Goal: Task Accomplishment & Management: Manage account settings

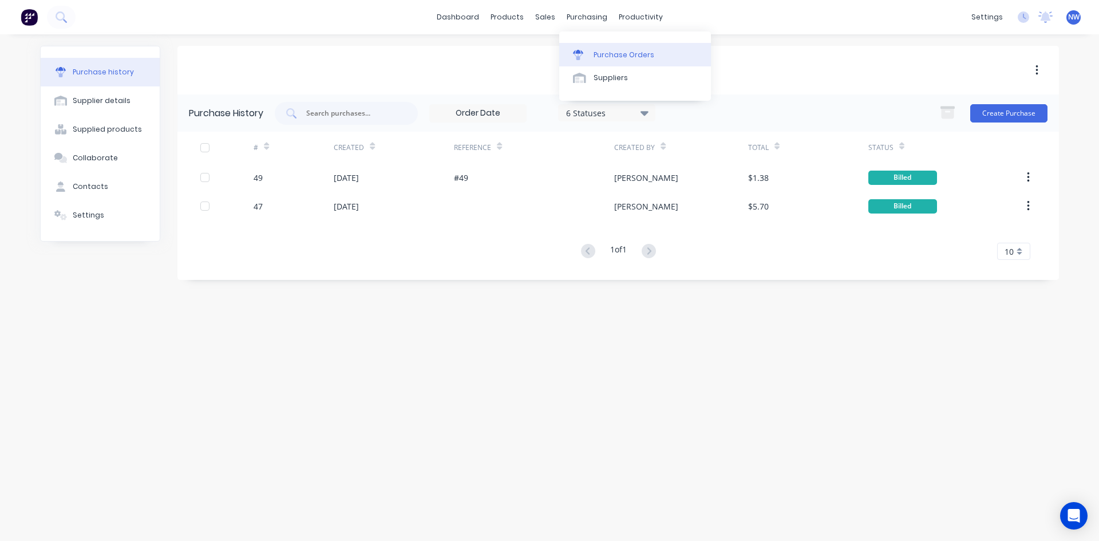
click at [626, 54] on div "Purchase Orders" at bounding box center [624, 55] width 61 height 10
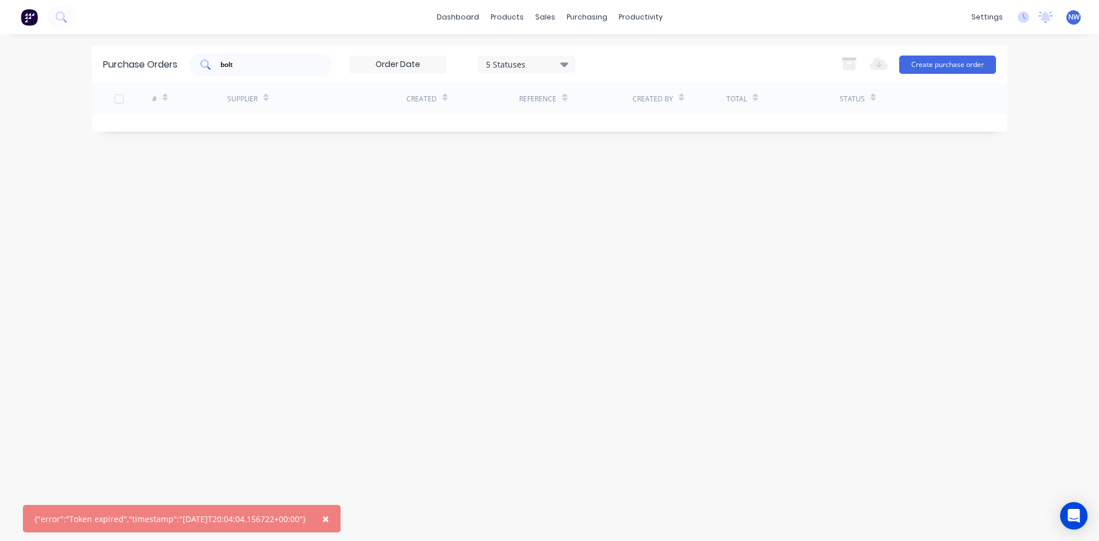
click at [301, 66] on input "bolt" at bounding box center [266, 64] width 95 height 11
type input "b"
click at [942, 64] on button "Create purchase order" at bounding box center [948, 65] width 97 height 18
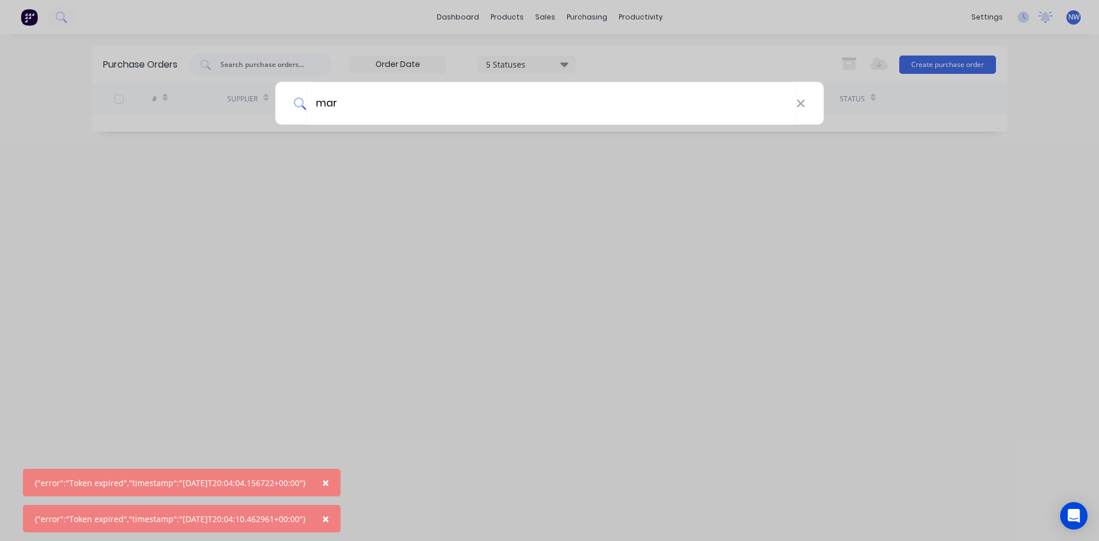
type input "mar"
click at [498, 253] on div "mar" at bounding box center [549, 270] width 1099 height 541
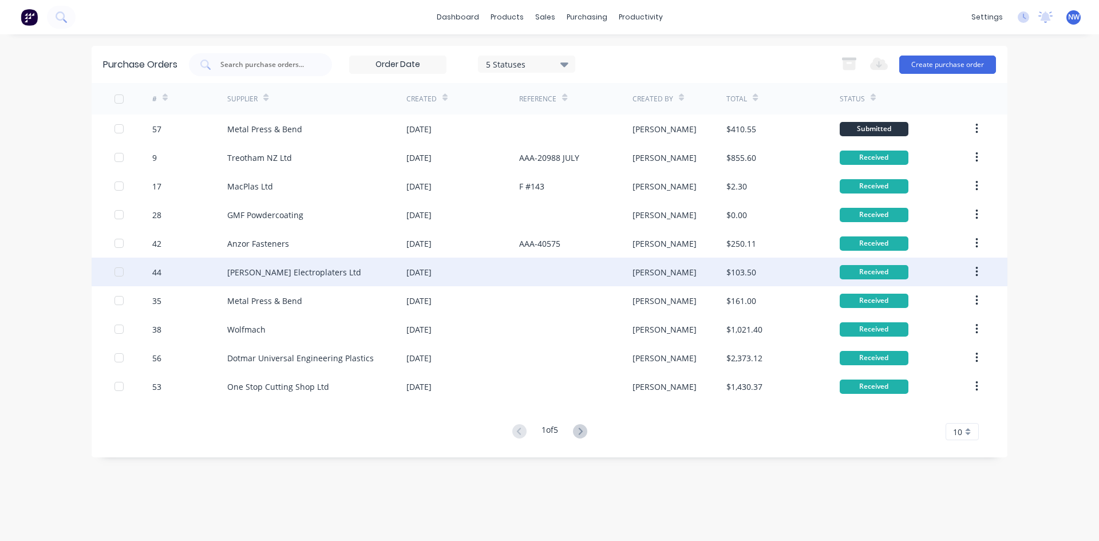
click at [541, 274] on div at bounding box center [575, 272] width 113 height 29
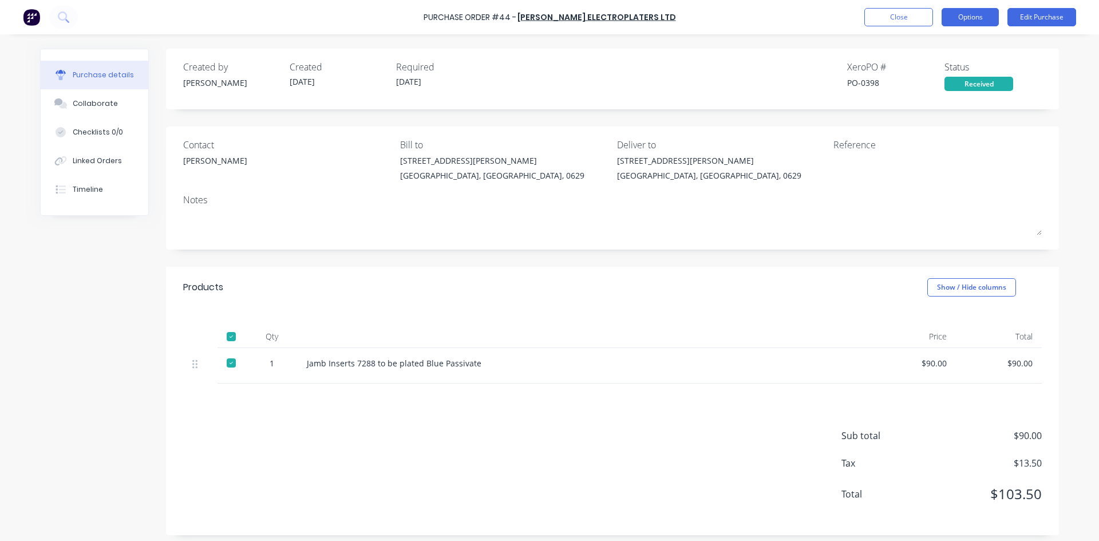
click at [975, 17] on button "Options" at bounding box center [970, 17] width 57 height 18
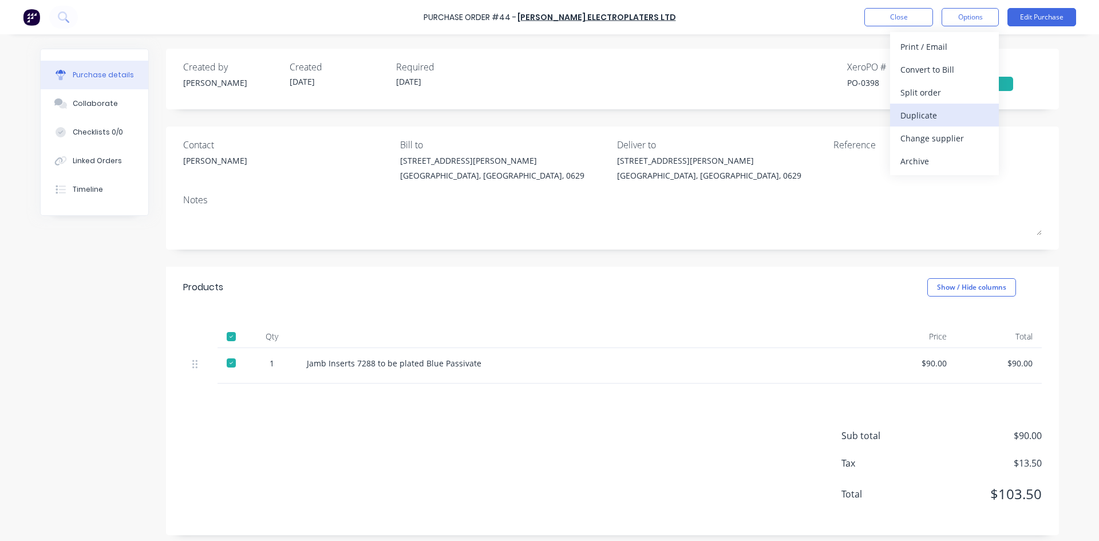
click at [928, 119] on div "Duplicate" at bounding box center [945, 115] width 88 height 17
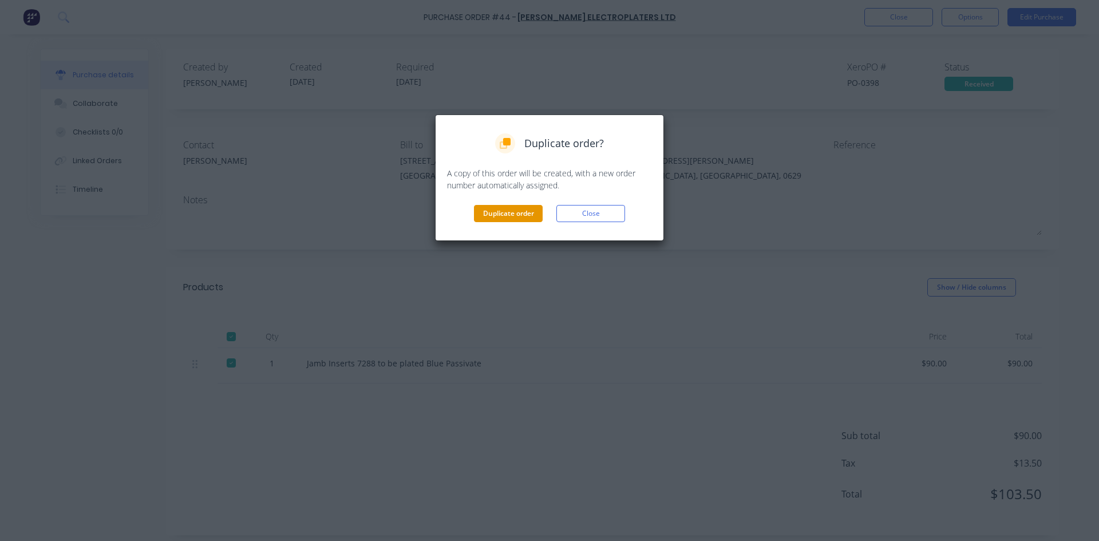
click at [519, 211] on button "Duplicate order" at bounding box center [508, 213] width 69 height 17
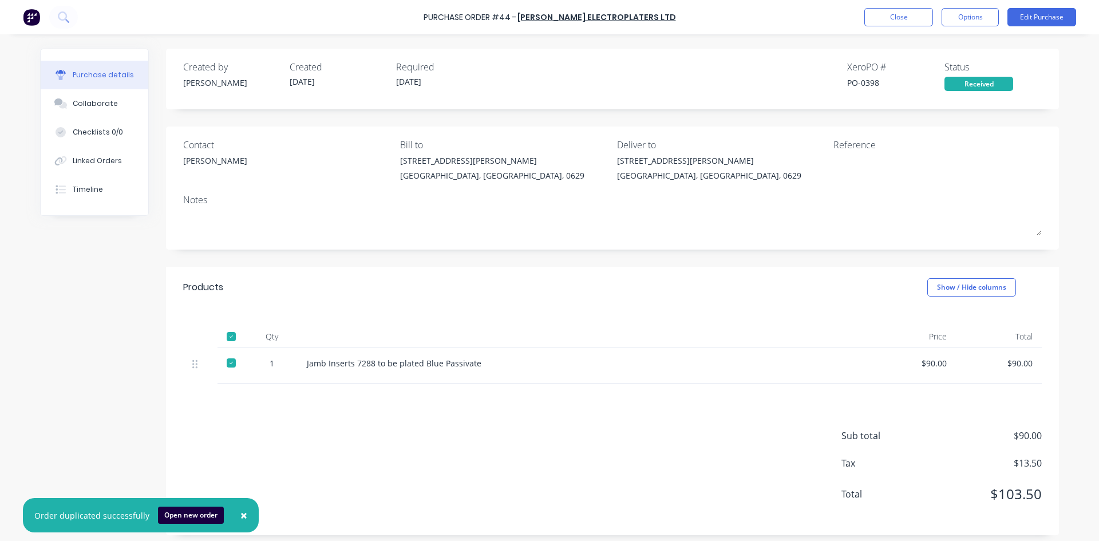
drag, startPoint x: 368, startPoint y: 365, endPoint x: 373, endPoint y: 361, distance: 6.5
click at [369, 365] on div "Jamb Inserts 7288 to be plated Blue Passivate" at bounding box center [584, 363] width 554 height 12
click at [361, 370] on div "Jamb Inserts 7288 to be plated Blue Passivate" at bounding box center [584, 365] width 573 height 35
click at [429, 378] on div "Jamb Inserts 7288 to be plated Blue Passivate" at bounding box center [584, 365] width 573 height 35
click at [435, 367] on div "Jamb Inserts 7288 to be plated Blue Passivate" at bounding box center [584, 363] width 554 height 12
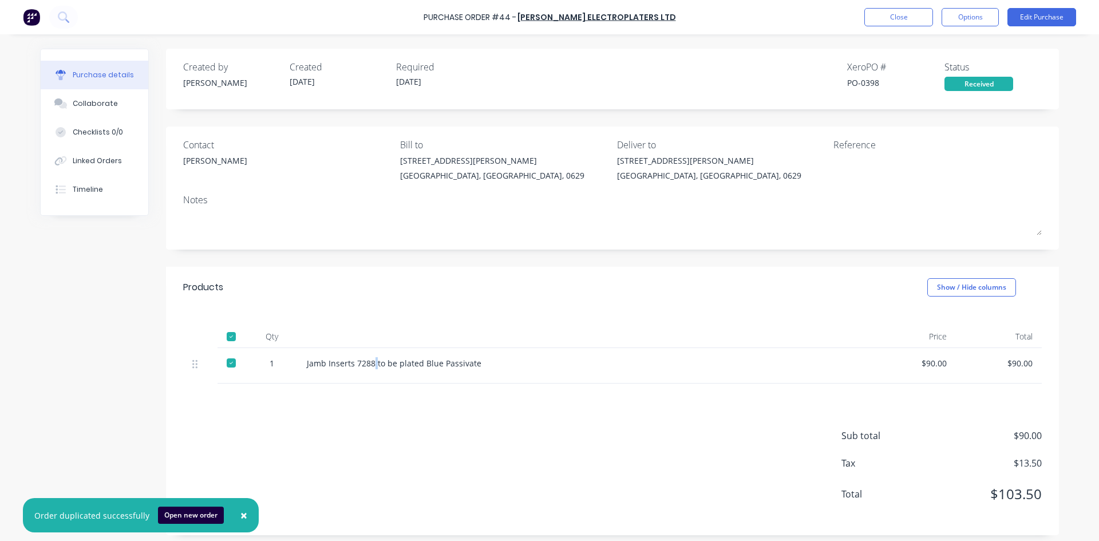
click at [370, 364] on div "Jamb Inserts 7288 to be plated Blue Passivate" at bounding box center [584, 363] width 554 height 12
click at [367, 361] on div "Jamb Inserts 7288 to be plated Blue Passivate" at bounding box center [584, 363] width 554 height 12
click at [369, 362] on div "Jamb Inserts 7288 to be plated Blue Passivate" at bounding box center [584, 363] width 554 height 12
click at [368, 365] on div "Jamb Inserts 7288 to be plated Blue Passivate" at bounding box center [584, 363] width 554 height 12
click at [369, 365] on div "Jamb Inserts 7288 to be plated Blue Passivate" at bounding box center [584, 363] width 554 height 12
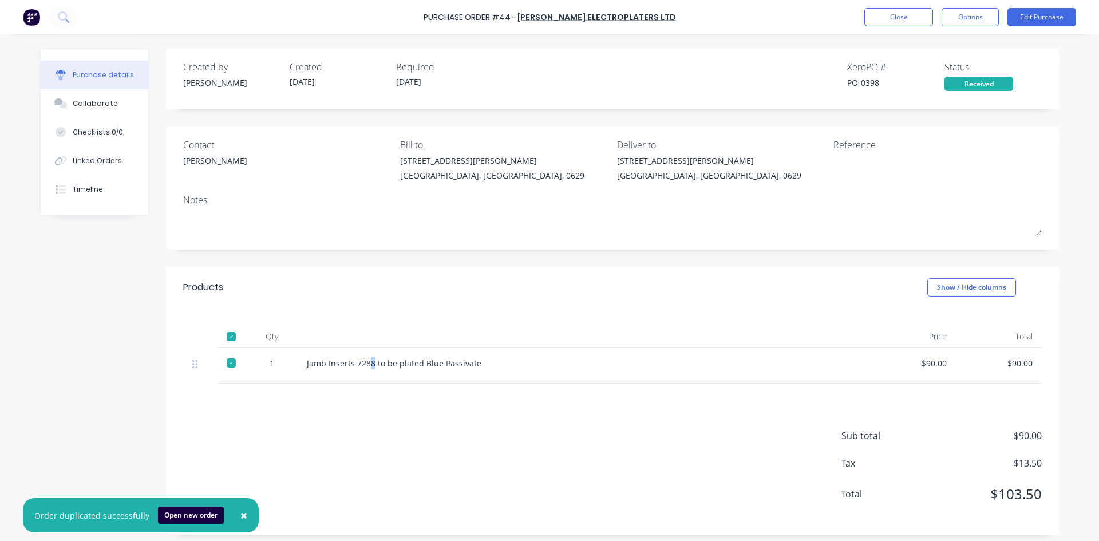
click at [227, 362] on div at bounding box center [231, 363] width 23 height 23
click at [369, 366] on div "Jamb Inserts 7288 to be plated Blue Passivate" at bounding box center [584, 363] width 554 height 12
click at [369, 362] on div "Jamb Inserts 7288 to be plated Blue Passivate" at bounding box center [584, 363] width 554 height 12
click at [349, 369] on div "Jamb Inserts 7288 to be plated Blue Passivate" at bounding box center [584, 365] width 573 height 35
click at [359, 365] on div "Jamb Inserts 7288 to be plated Blue Passivate" at bounding box center [584, 363] width 554 height 12
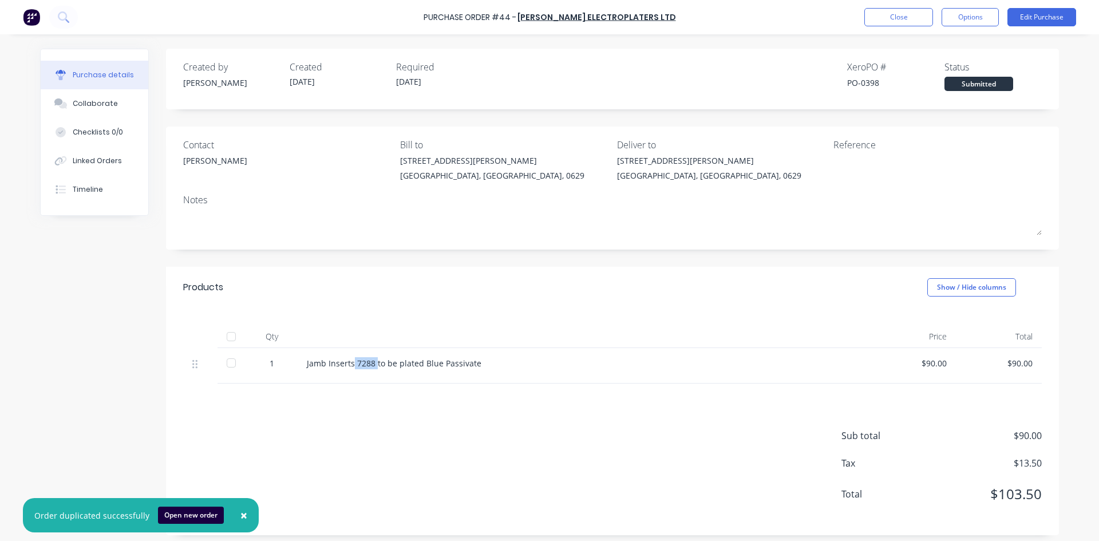
drag, startPoint x: 372, startPoint y: 362, endPoint x: 348, endPoint y: 365, distance: 24.3
click at [348, 365] on div "Jamb Inserts 7288 to be plated Blue Passivate" at bounding box center [584, 363] width 554 height 12
click at [969, 21] on button "Options" at bounding box center [970, 17] width 57 height 18
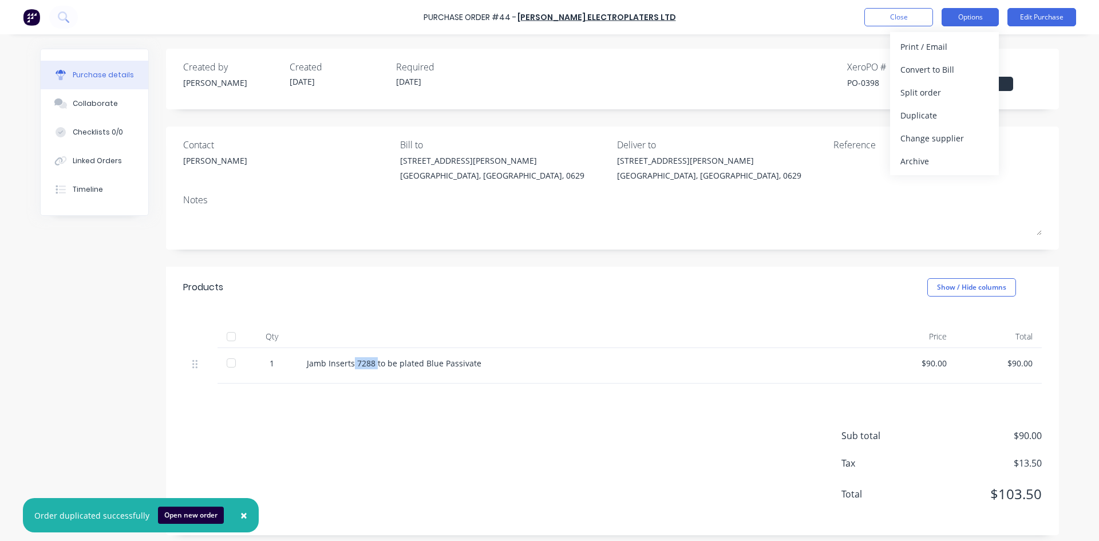
click at [970, 17] on button "Options" at bounding box center [970, 17] width 57 height 18
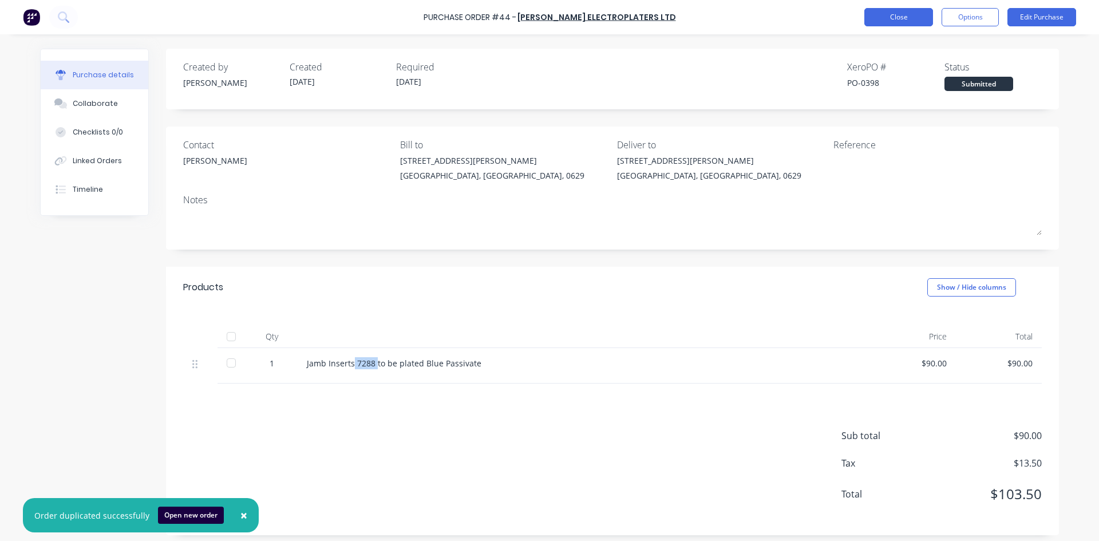
click at [885, 11] on button "Close" at bounding box center [899, 17] width 69 height 18
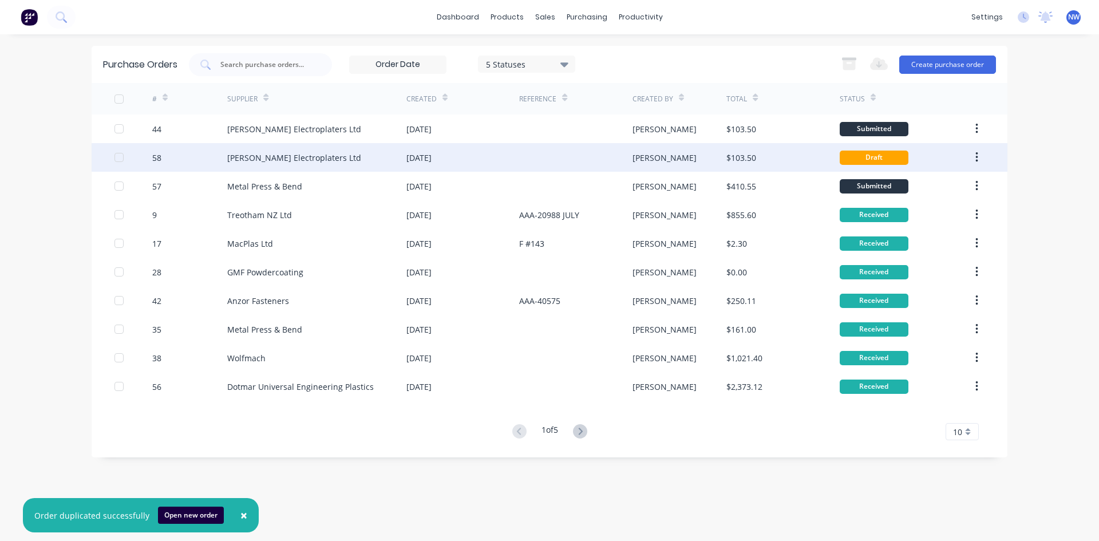
click at [432, 153] on div "08 Sep 2025" at bounding box center [419, 158] width 25 height 12
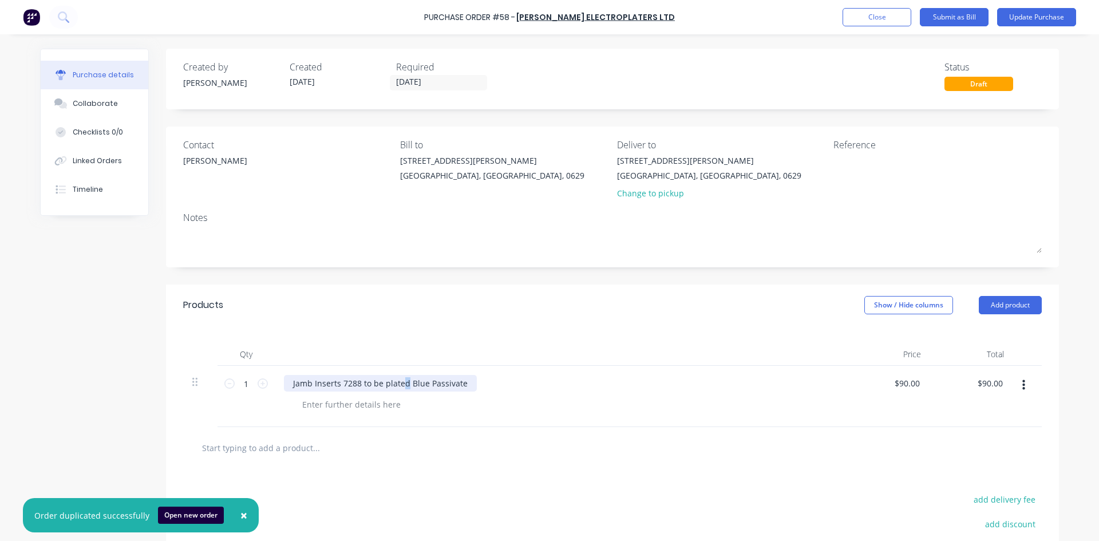
drag, startPoint x: 403, startPoint y: 384, endPoint x: 384, endPoint y: 380, distance: 19.3
click at [388, 381] on div "Jamb Inserts 7288 to be plated Blue Passivate" at bounding box center [380, 383] width 193 height 17
click at [362, 388] on div "Jamb Inserts 7288 to be plated Blue Passivate" at bounding box center [380, 383] width 193 height 17
drag, startPoint x: 356, startPoint y: 381, endPoint x: 380, endPoint y: 365, distance: 29.1
click at [357, 379] on div "Jamb Inserts 7288 to be plated Blue Passivate" at bounding box center [380, 383] width 193 height 17
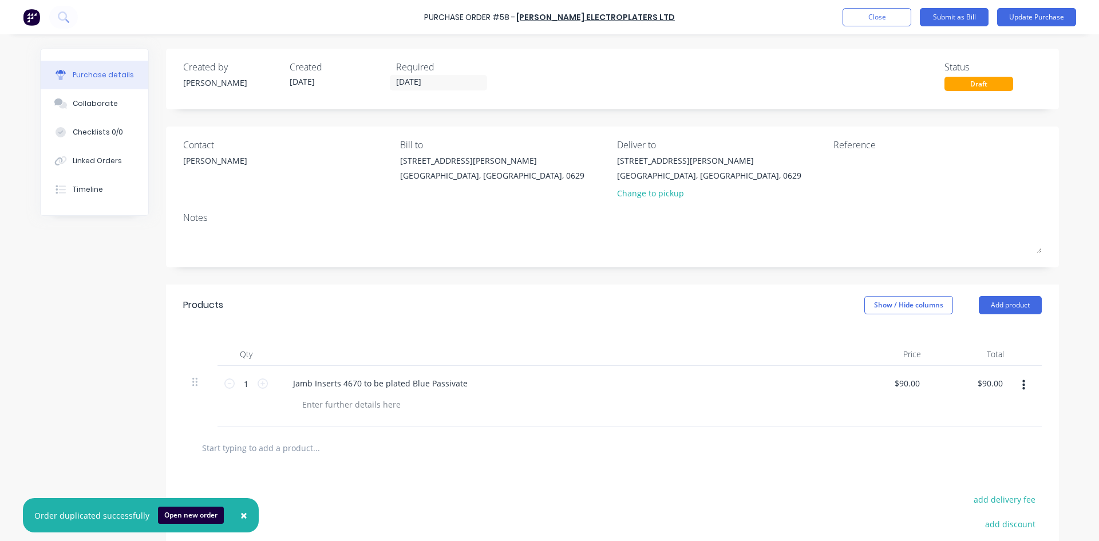
click at [532, 400] on div at bounding box center [565, 404] width 545 height 17
click at [983, 84] on div "Draft" at bounding box center [979, 84] width 69 height 14
click at [1041, 22] on button "Update Purchase" at bounding box center [1036, 17] width 79 height 18
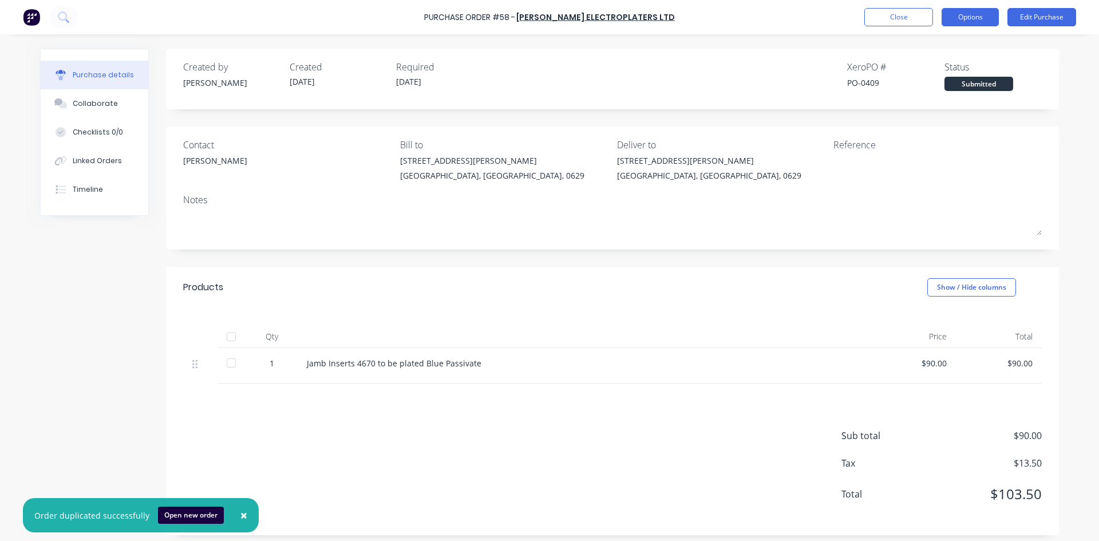
click at [968, 13] on button "Options" at bounding box center [970, 17] width 57 height 18
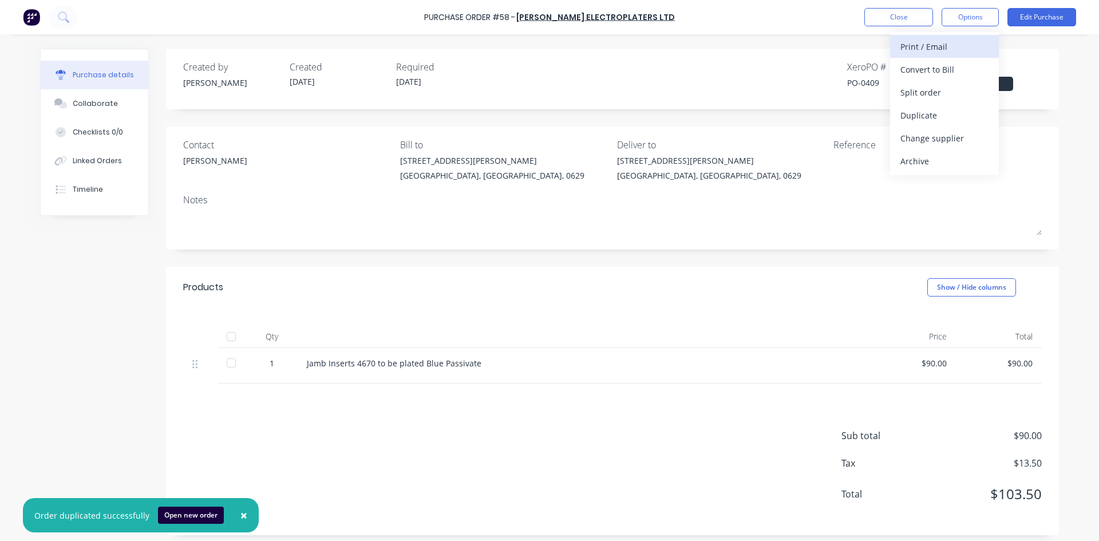
click at [928, 48] on div "Print / Email" at bounding box center [945, 46] width 88 height 17
click at [922, 74] on div "With pricing" at bounding box center [945, 69] width 88 height 17
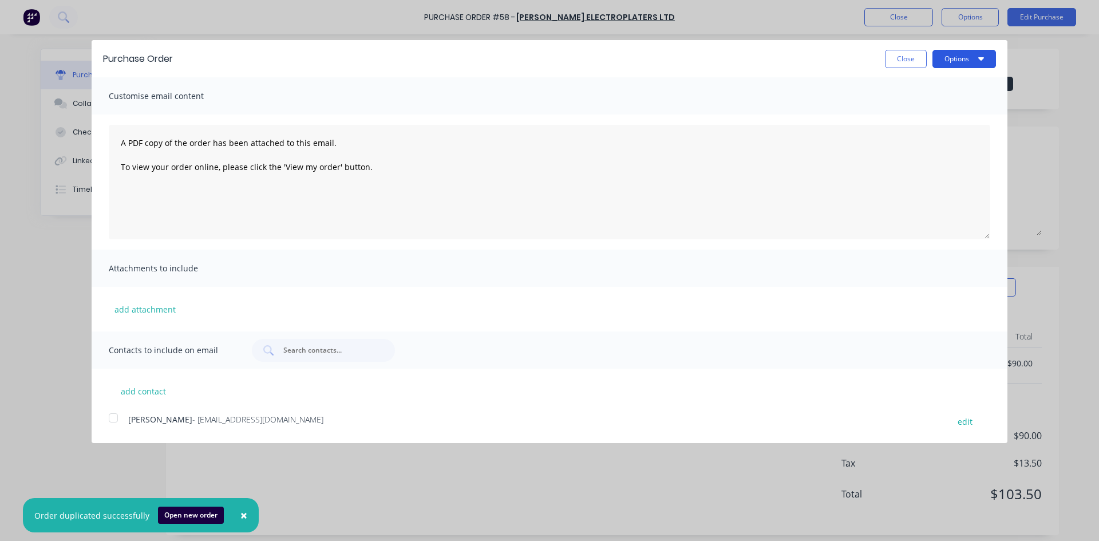
click at [966, 59] on button "Options" at bounding box center [965, 59] width 64 height 18
click at [916, 88] on div "Print" at bounding box center [942, 88] width 88 height 17
click at [914, 56] on button "Close" at bounding box center [906, 59] width 42 height 18
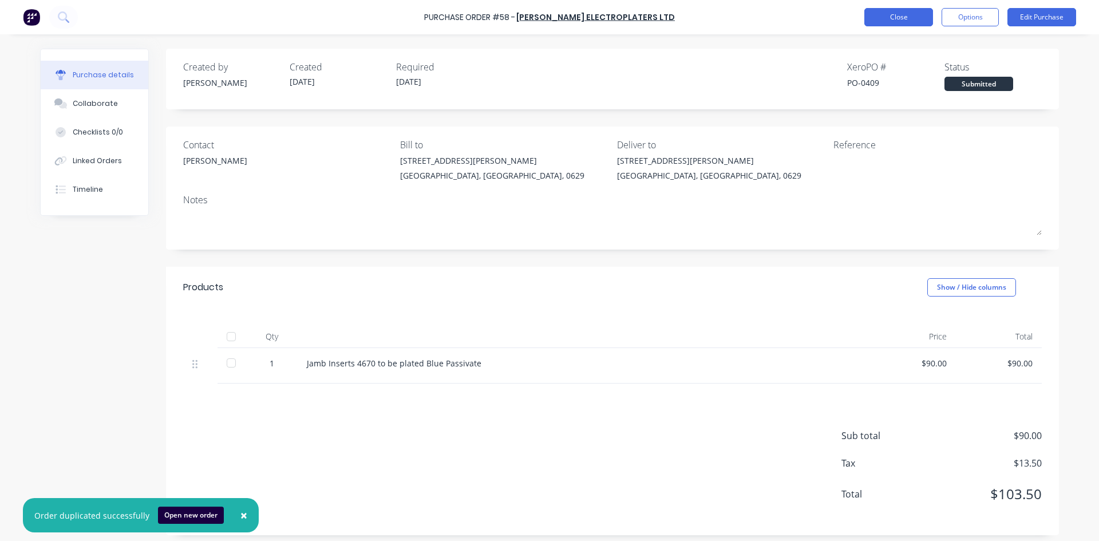
click at [912, 18] on button "Close" at bounding box center [899, 17] width 69 height 18
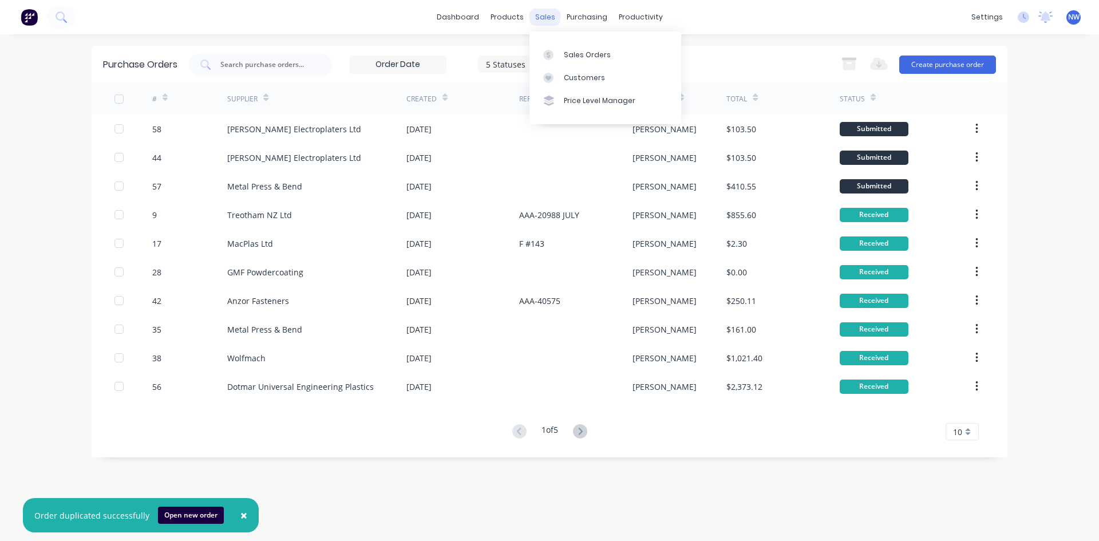
click at [546, 12] on div "sales" at bounding box center [545, 17] width 31 height 17
click at [545, 12] on div "sales" at bounding box center [545, 17] width 31 height 17
click at [594, 53] on div "Sales Orders" at bounding box center [587, 55] width 47 height 10
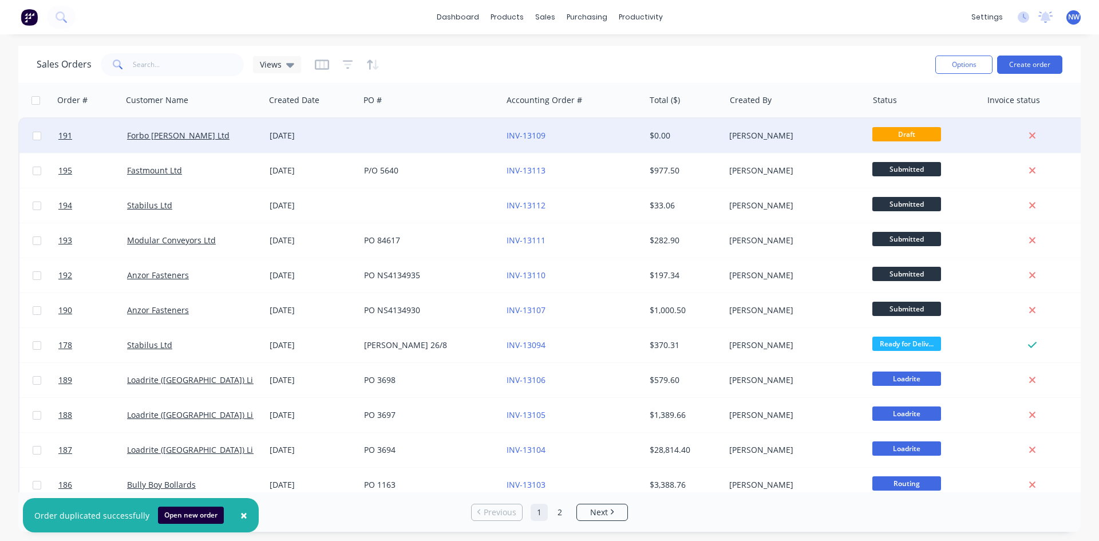
click at [820, 137] on div "[PERSON_NAME]" at bounding box center [792, 135] width 127 height 11
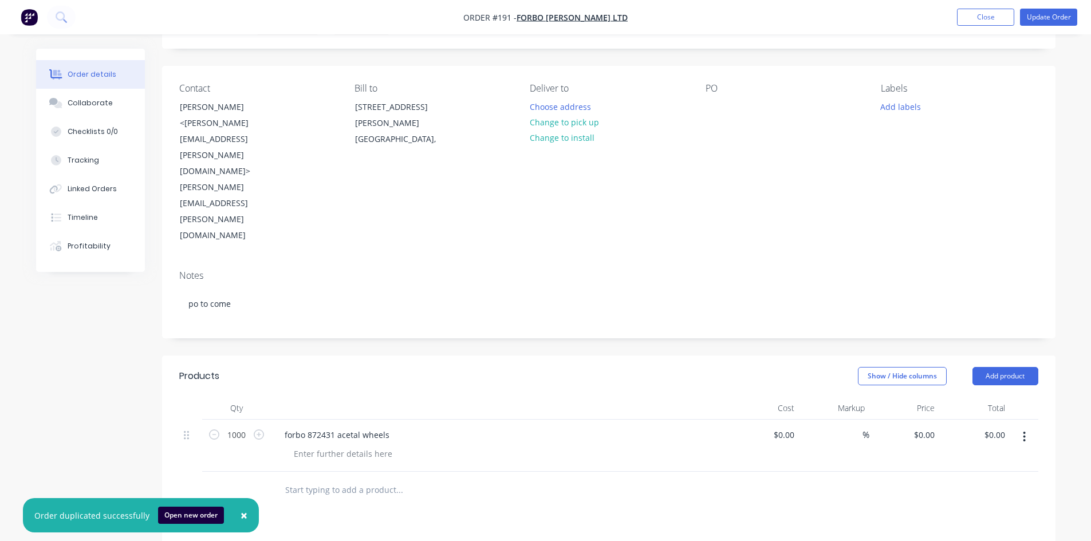
scroll to position [115, 0]
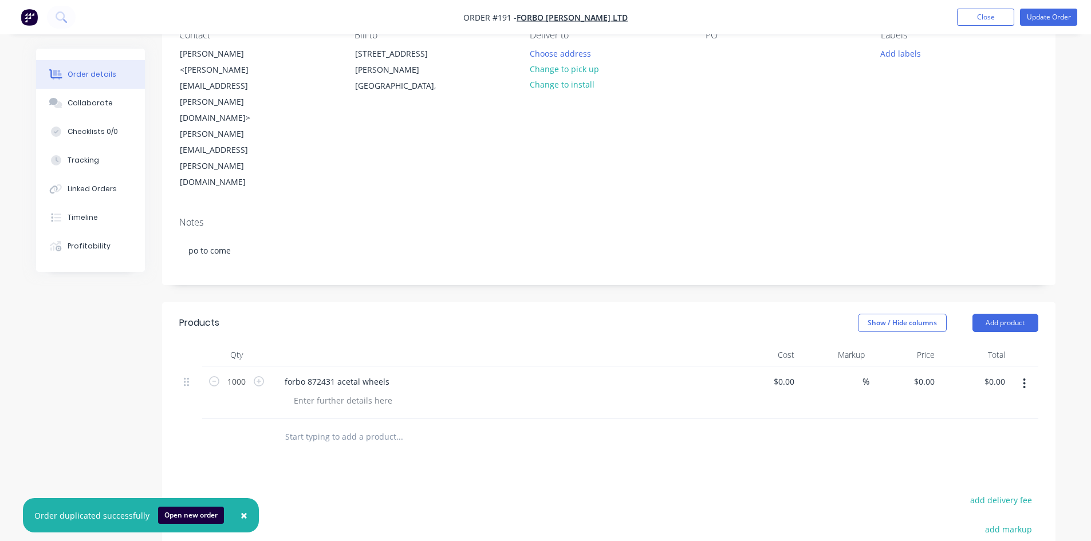
click at [362, 425] on input "text" at bounding box center [399, 436] width 229 height 23
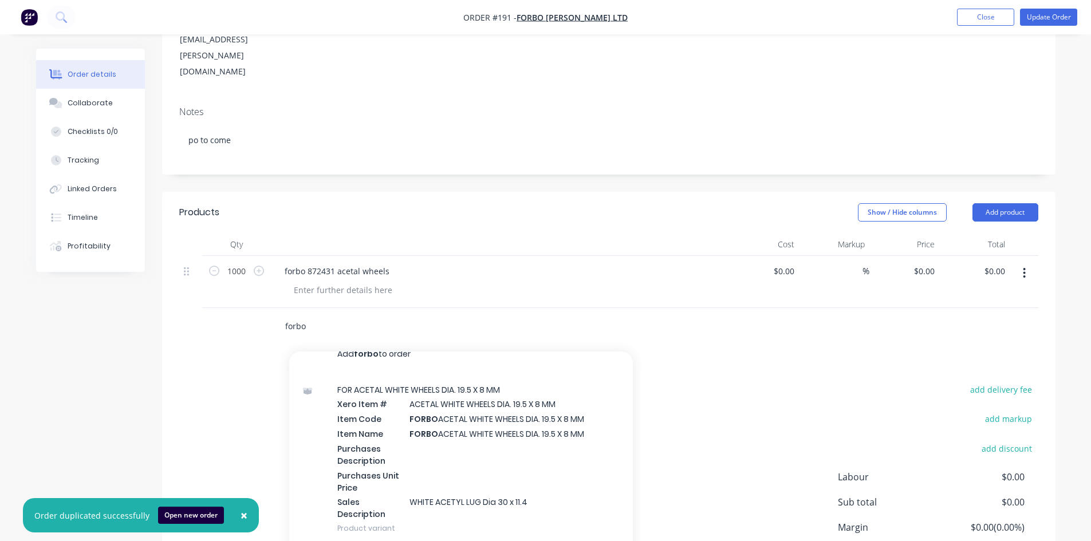
scroll to position [0, 0]
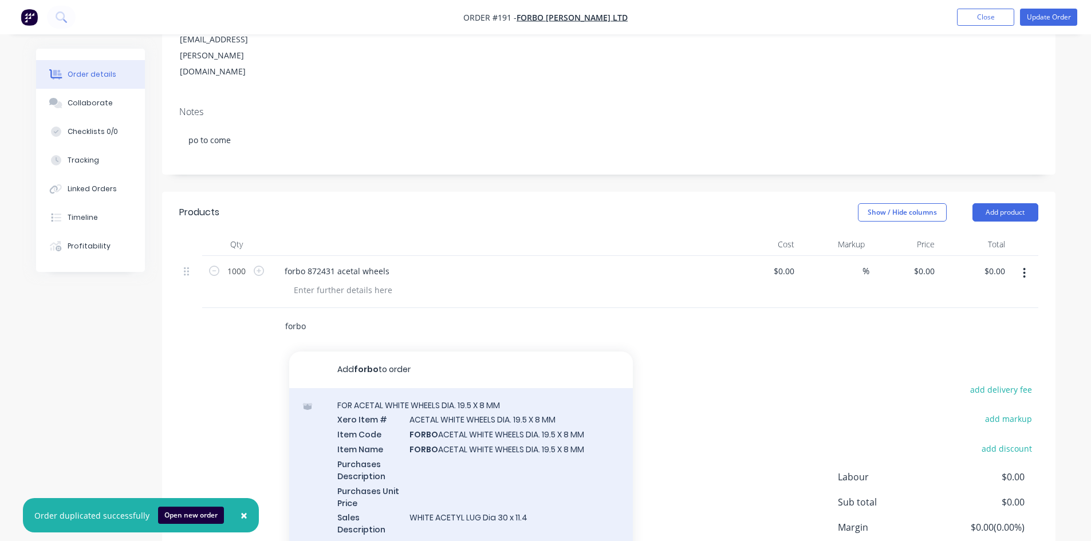
type input "forbo"
click at [500, 388] on div "FOR ACETAL WHITE WHEELS DIA. 19.5 X 8 MM Xero Item # ACETAL WHITE WHEELS DIA. 1…" at bounding box center [461, 474] width 344 height 173
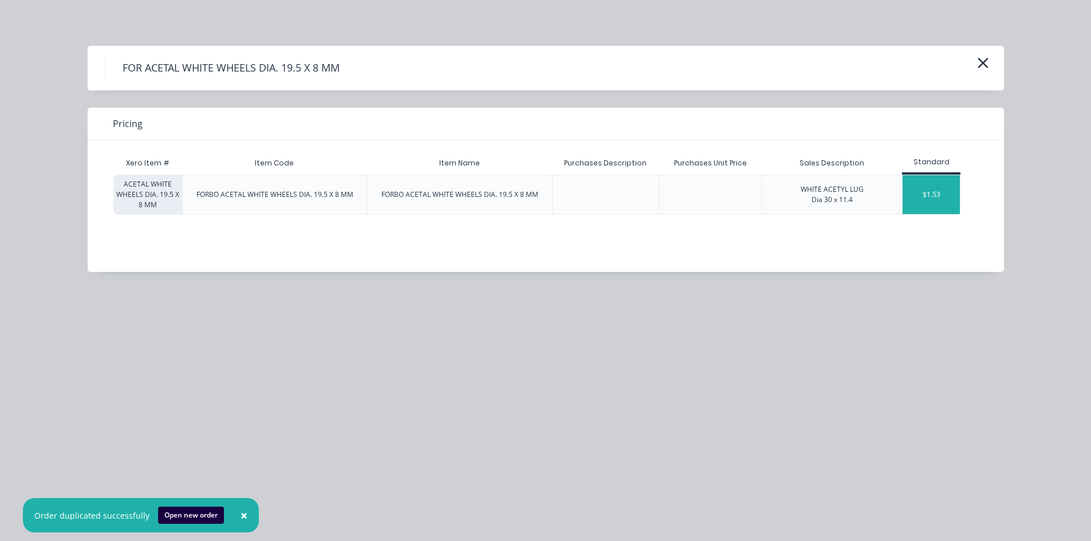
click at [934, 196] on div "$1.53" at bounding box center [930, 194] width 57 height 39
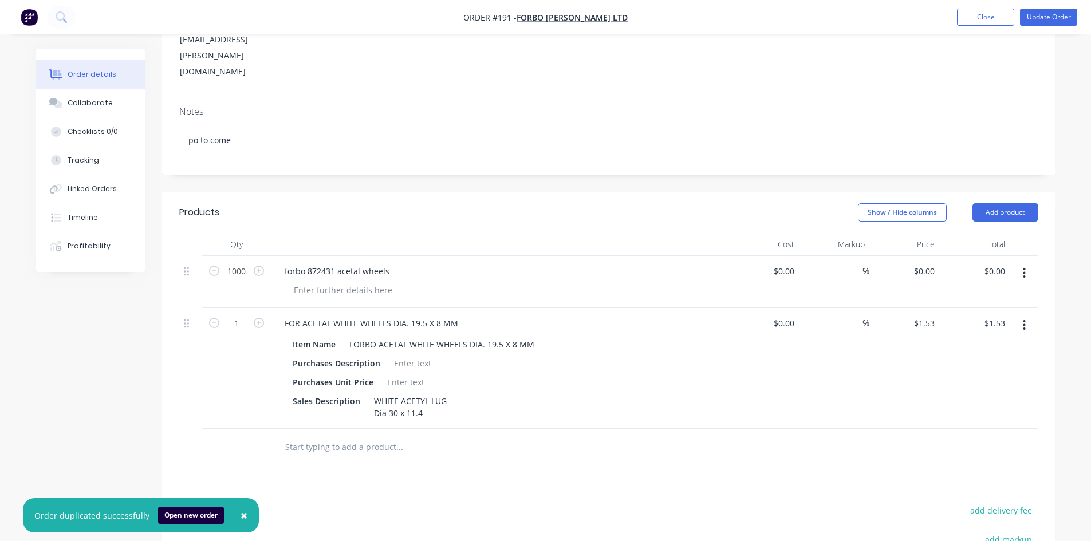
click at [1027, 263] on button "button" at bounding box center [1024, 273] width 27 height 21
click at [954, 364] on div "Delete" at bounding box center [984, 372] width 88 height 17
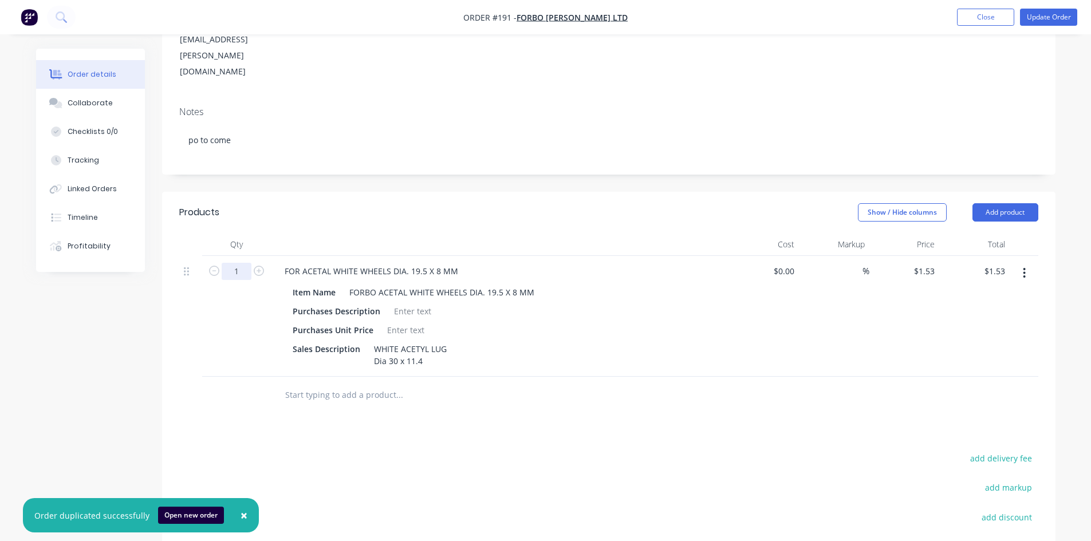
click at [238, 263] on input "1" at bounding box center [237, 271] width 30 height 17
type input "1000"
type input "$1,530.00"
click at [586, 377] on div at bounding box center [477, 395] width 412 height 37
click at [1046, 17] on button "Update Order" at bounding box center [1048, 17] width 57 height 17
